Goal: Task Accomplishment & Management: Manage account settings

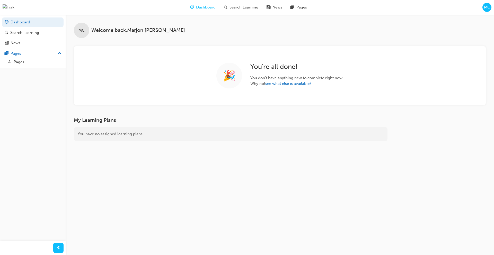
click at [486, 7] on span "MC" at bounding box center [487, 7] width 6 height 6
click at [485, 8] on span "MC" at bounding box center [487, 7] width 6 height 6
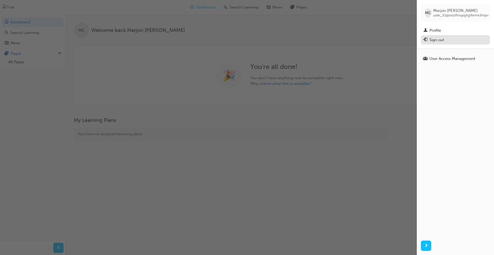
click at [444, 37] on div "Sign out" at bounding box center [455, 40] width 64 height 6
